Goal: Navigation & Orientation: Understand site structure

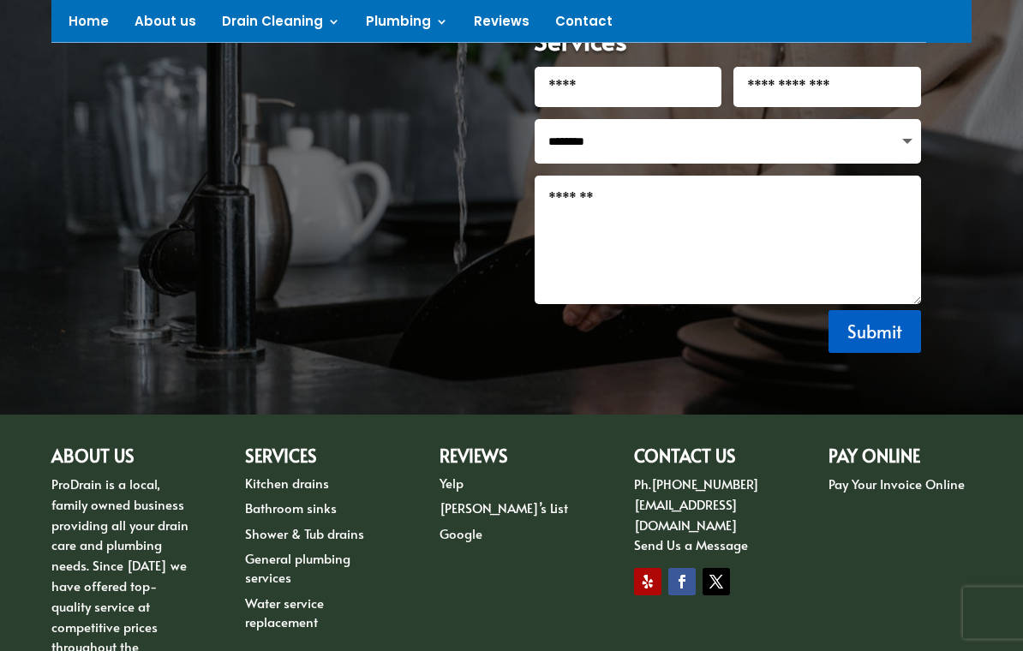
scroll to position [2382, 0]
click at [328, 524] on link "Shower & Tub drains" at bounding box center [304, 533] width 119 height 18
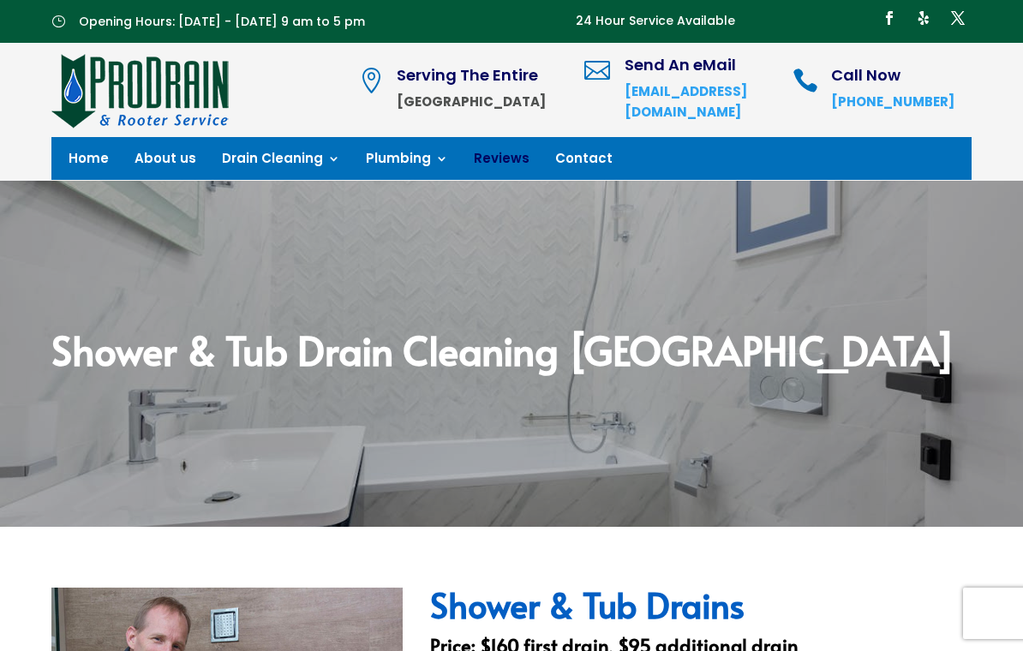
click at [485, 163] on link "Reviews" at bounding box center [502, 161] width 56 height 19
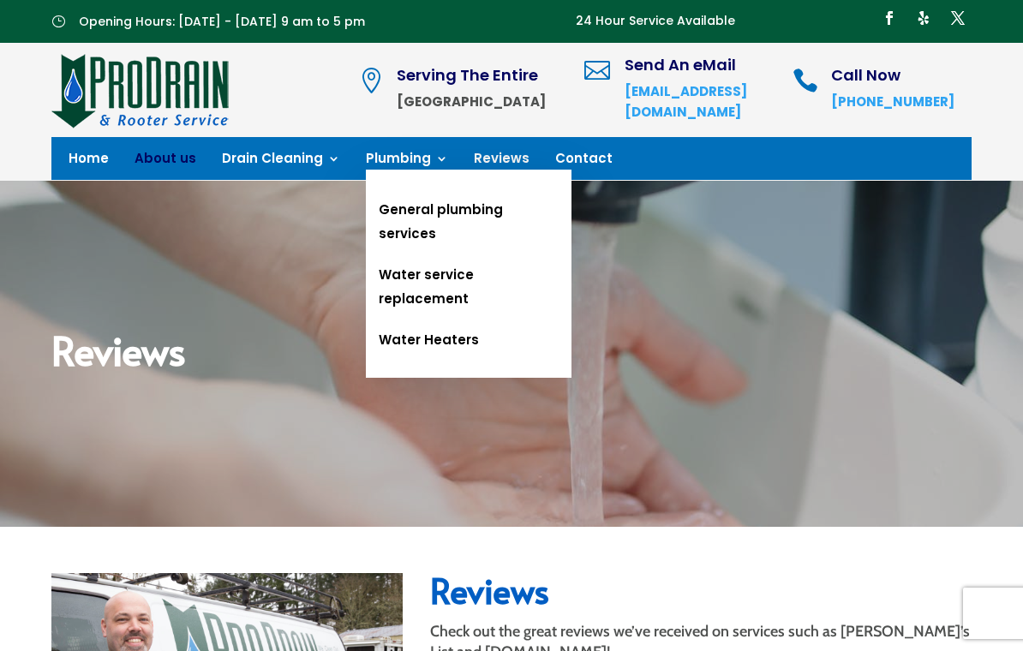
click at [163, 166] on link "About us" at bounding box center [165, 161] width 62 height 19
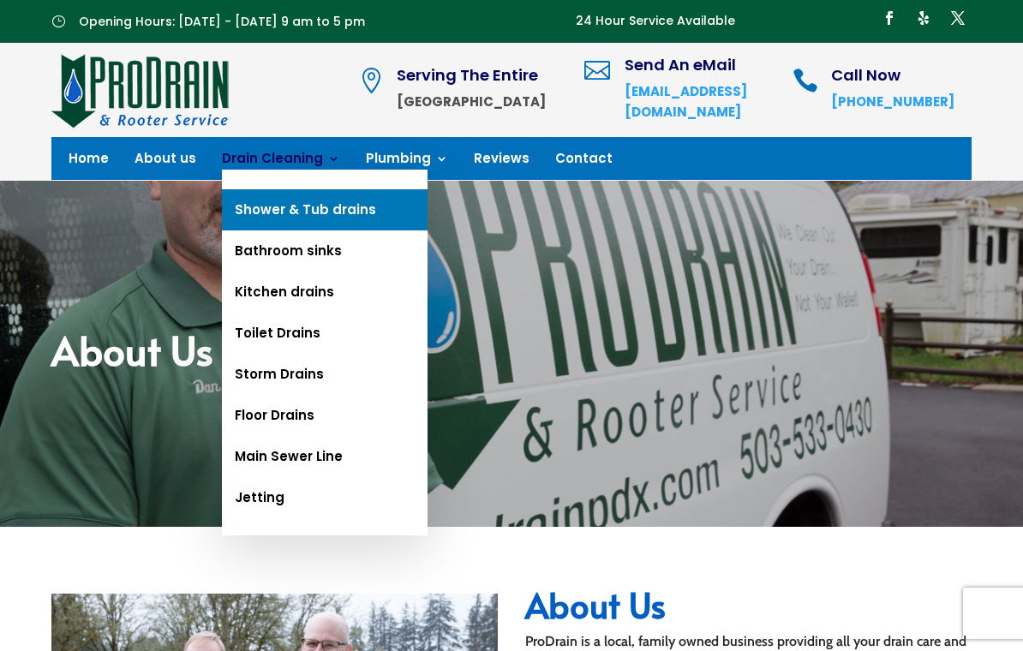
click at [334, 212] on link "Shower & Tub drains" at bounding box center [325, 209] width 206 height 41
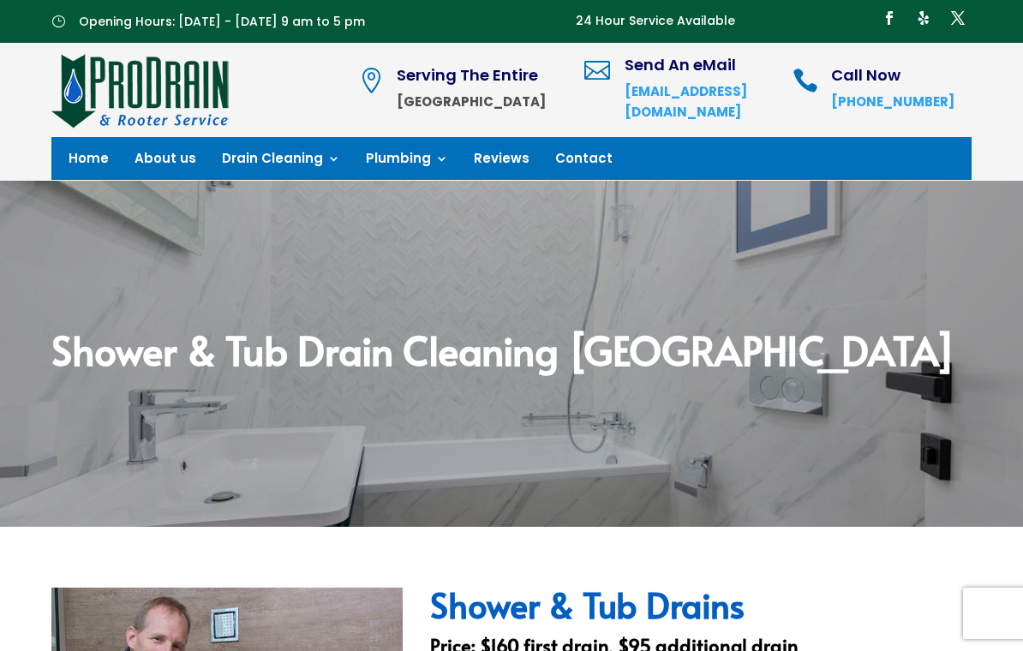
click at [187, 99] on img at bounding box center [140, 89] width 179 height 77
